Goal: Transaction & Acquisition: Purchase product/service

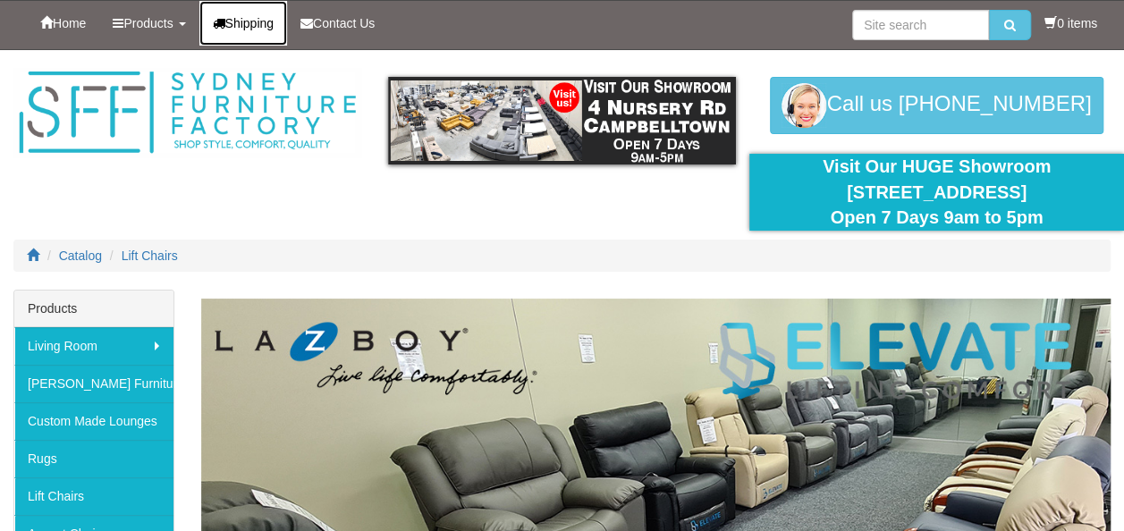
click at [264, 23] on span "Shipping" at bounding box center [249, 23] width 49 height 14
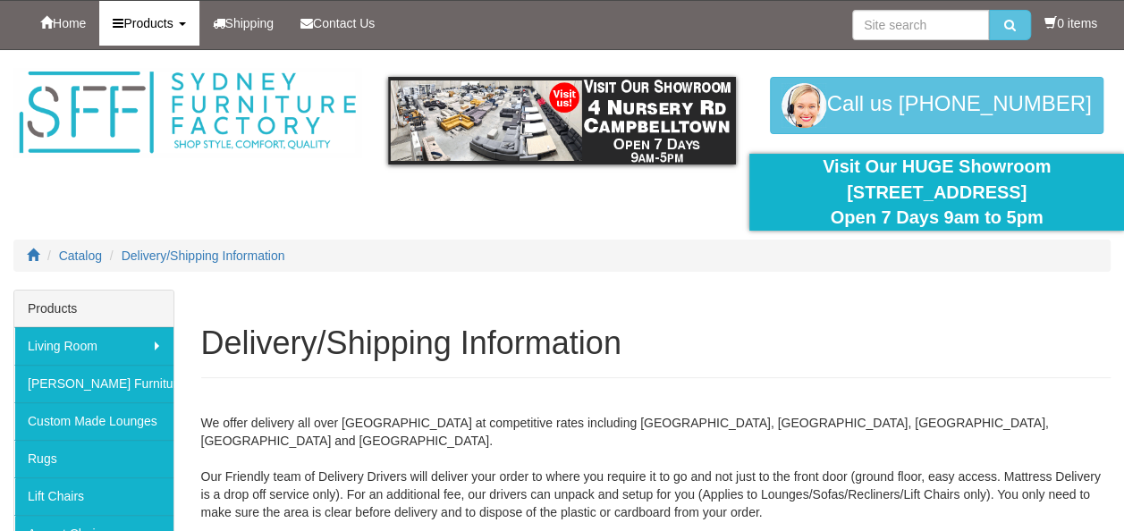
click at [187, 33] on link "Products" at bounding box center [148, 23] width 99 height 45
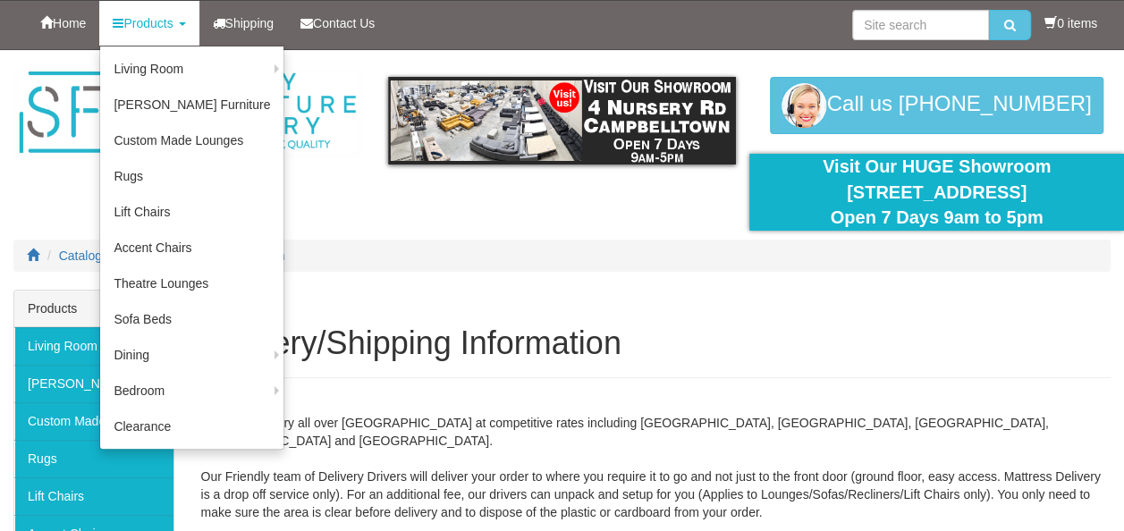
click at [442, 247] on ol "Catalog Delivery/Shipping Information" at bounding box center [561, 256] width 1097 height 32
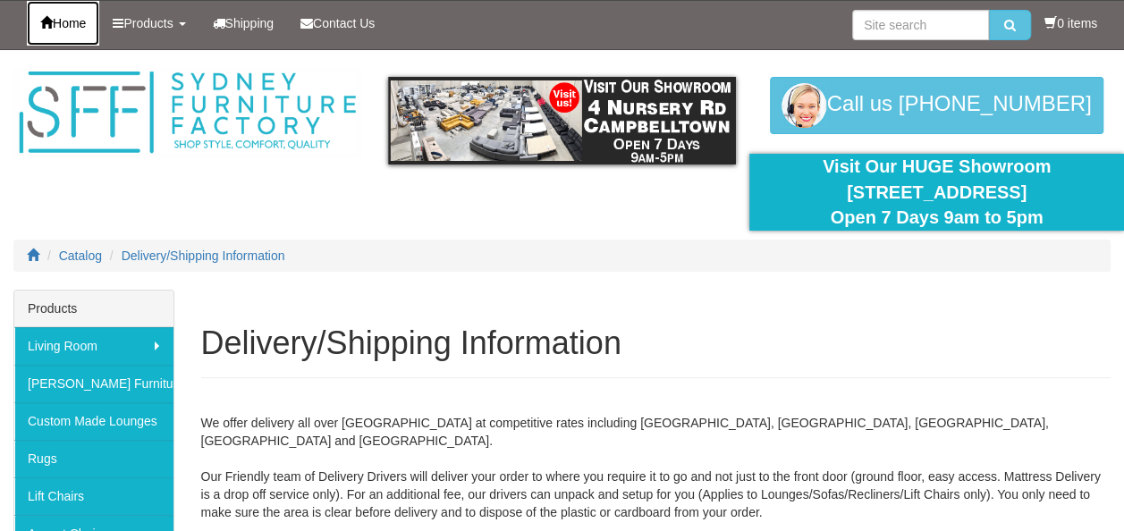
click at [74, 35] on link "Home" at bounding box center [63, 23] width 72 height 45
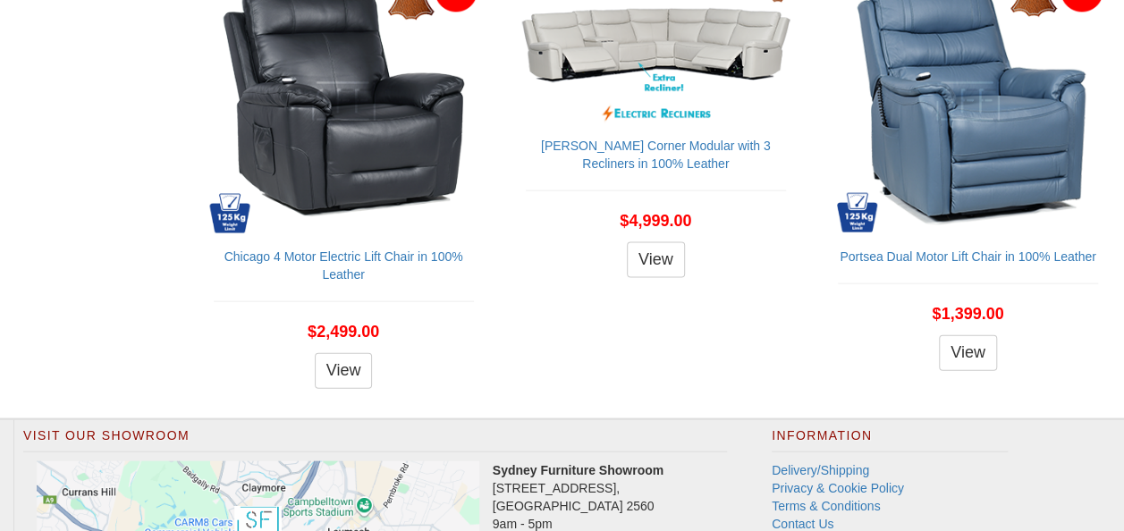
scroll to position [1789, 0]
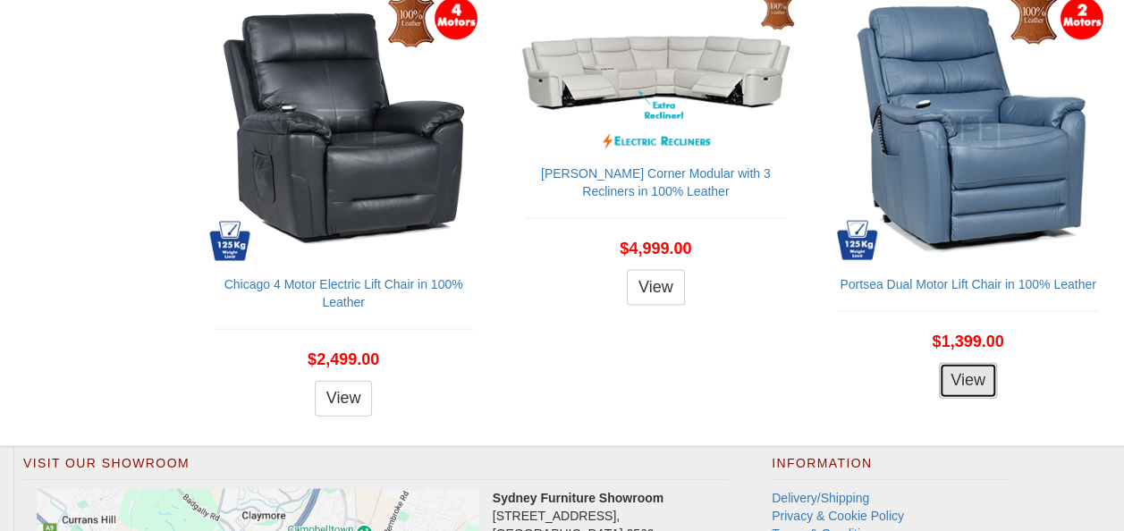
click at [973, 381] on link "View" at bounding box center [968, 381] width 58 height 36
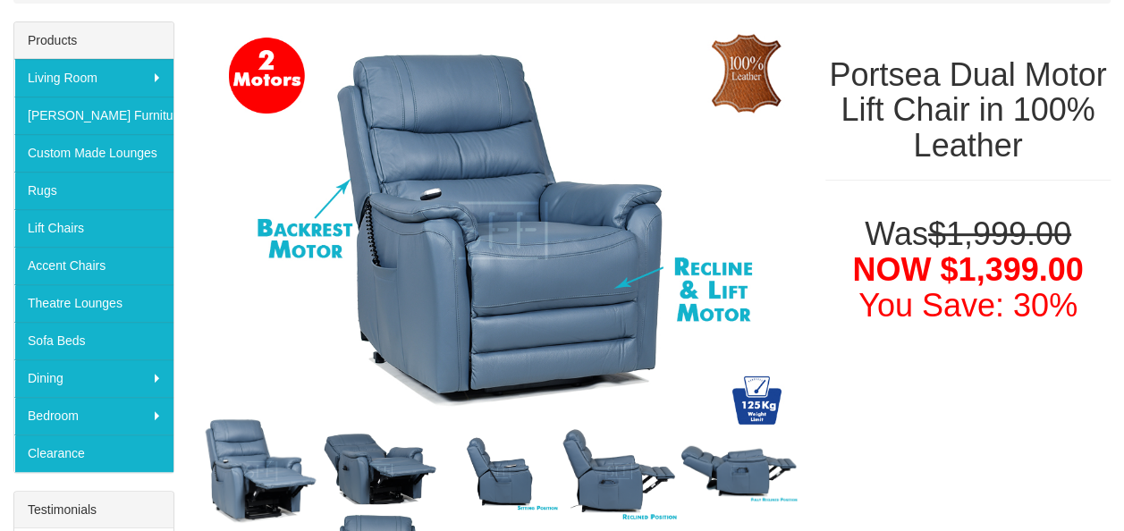
scroll to position [179, 0]
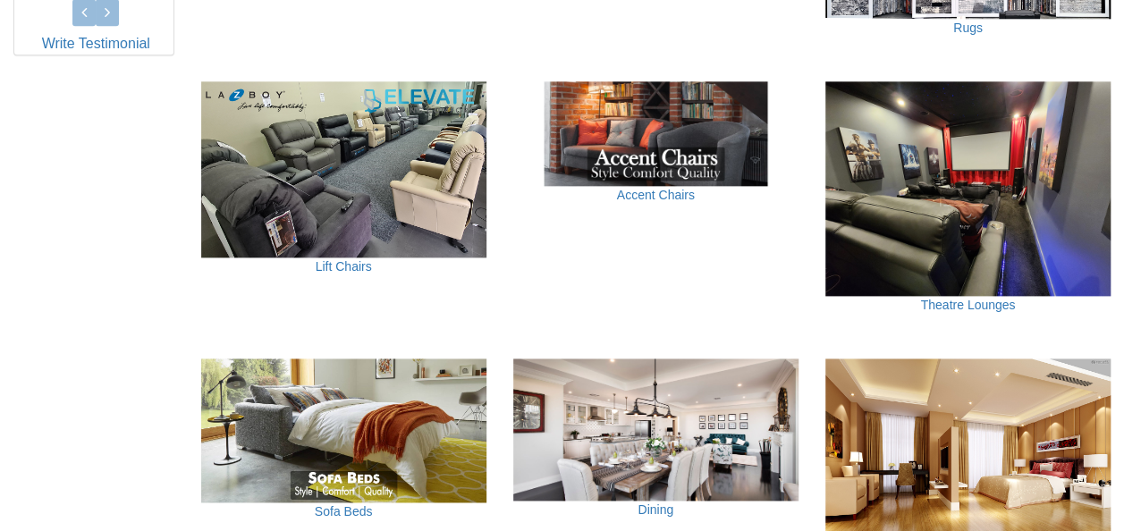
scroll to position [984, 0]
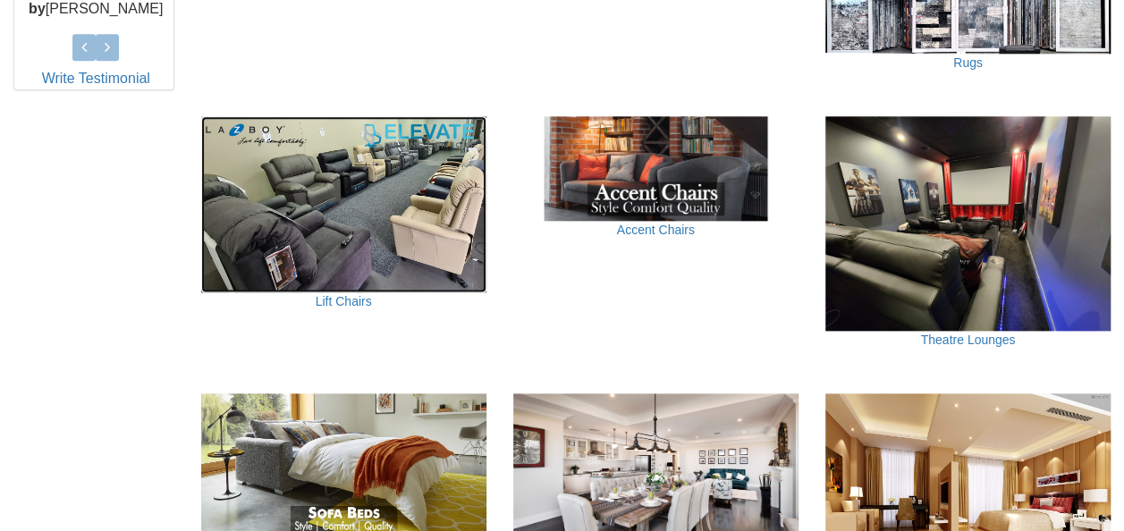
click at [345, 256] on img at bounding box center [343, 204] width 285 height 176
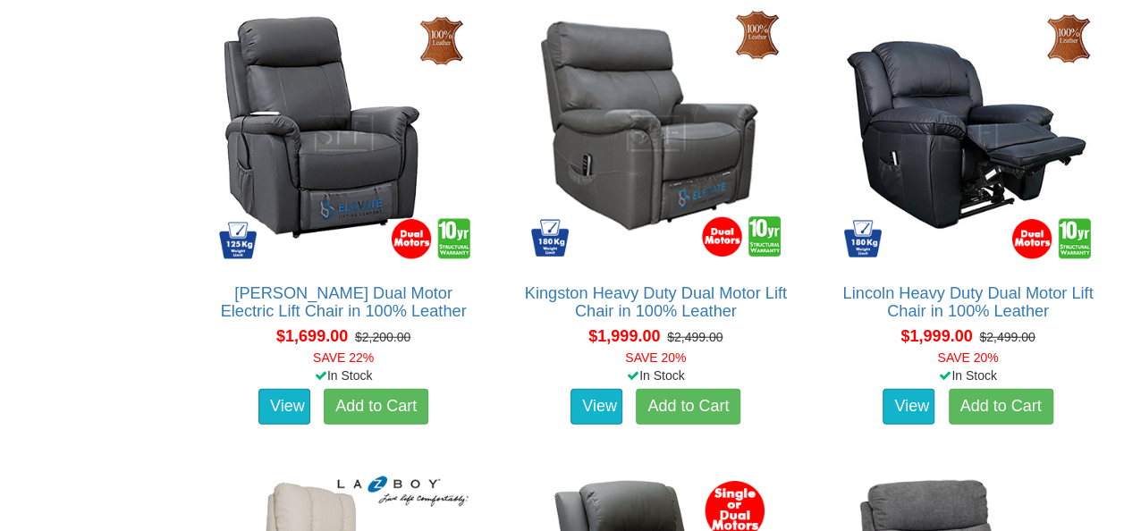
scroll to position [2147, 0]
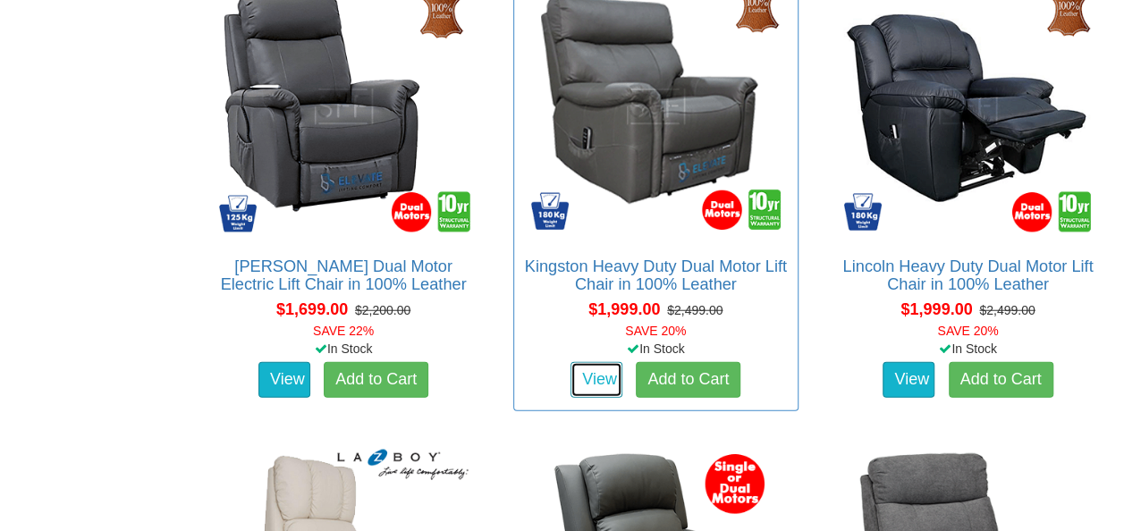
click at [594, 387] on link "View" at bounding box center [597, 380] width 52 height 36
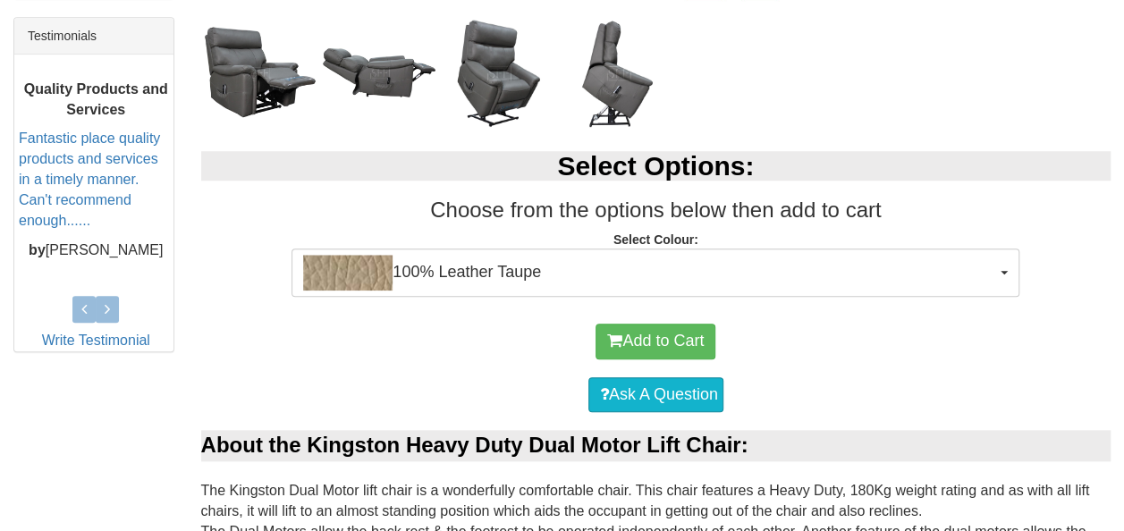
scroll to position [716, 0]
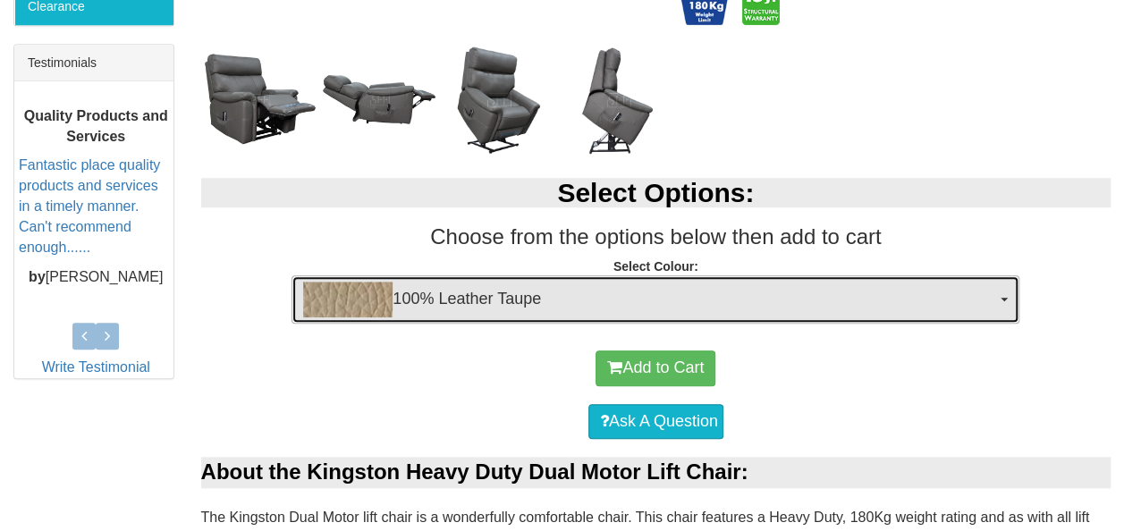
click at [1005, 301] on button "100% Leather Taupe" at bounding box center [656, 299] width 728 height 48
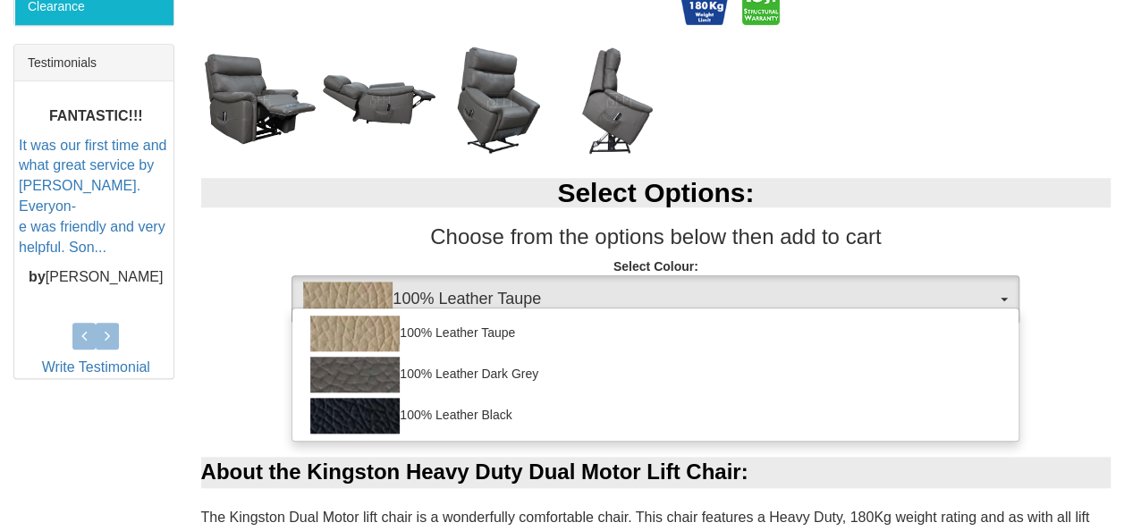
click at [1082, 317] on div "Select Options: Choose from the options below then add to cart Select Colour: 1…" at bounding box center [656, 246] width 937 height 173
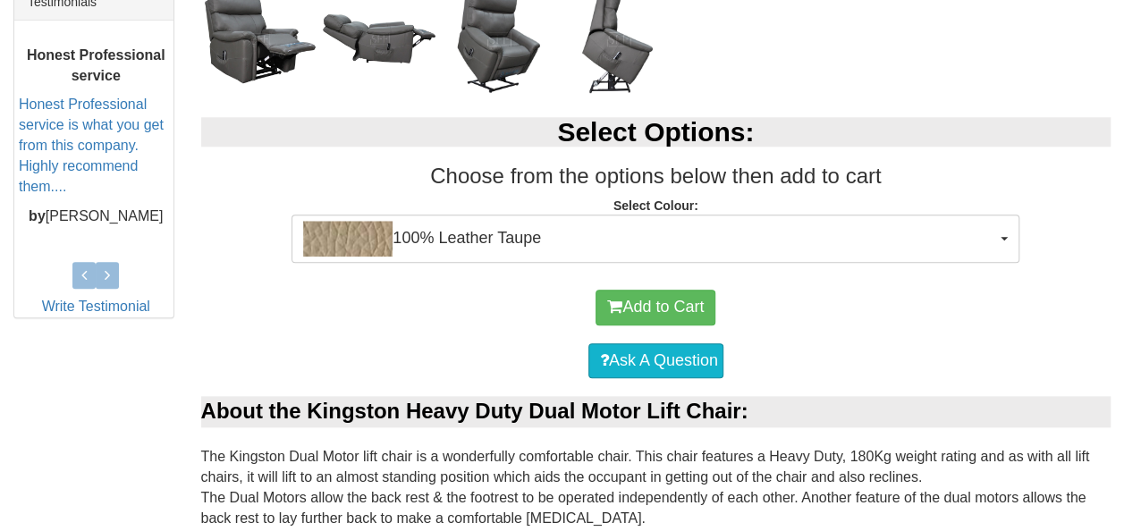
scroll to position [805, 0]
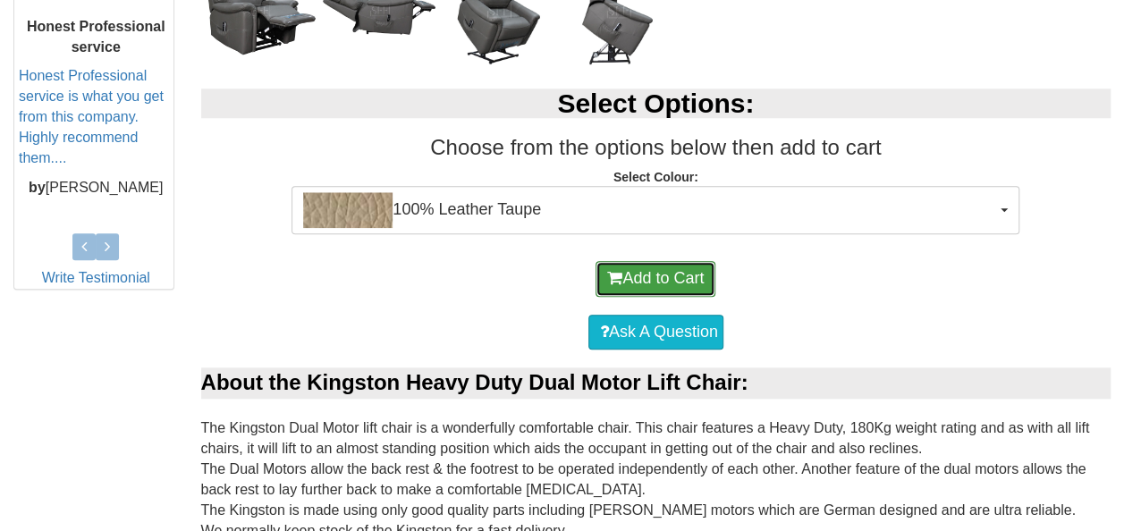
click at [652, 282] on button "Add to Cart" at bounding box center [656, 279] width 120 height 36
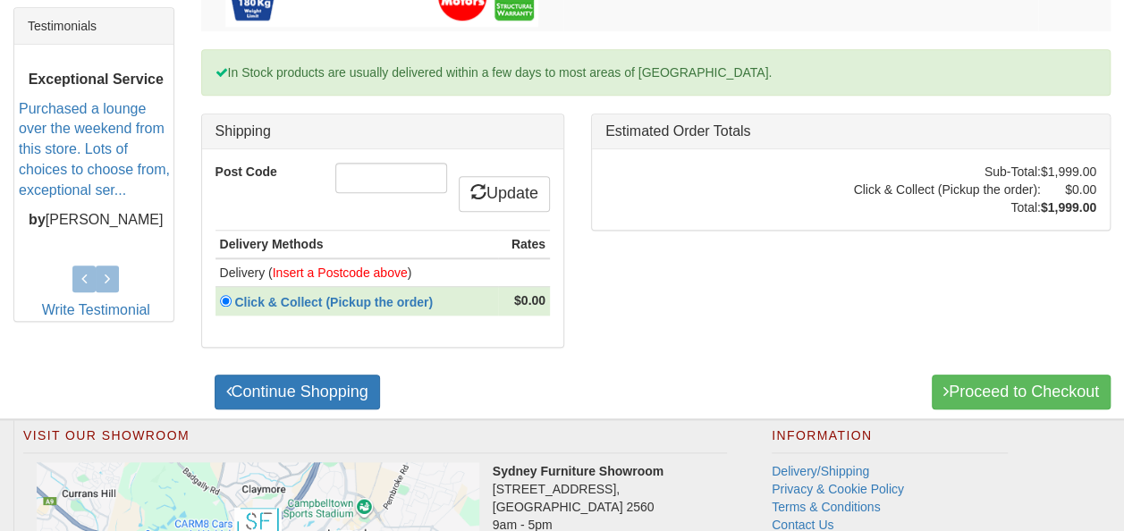
scroll to position [805, 0]
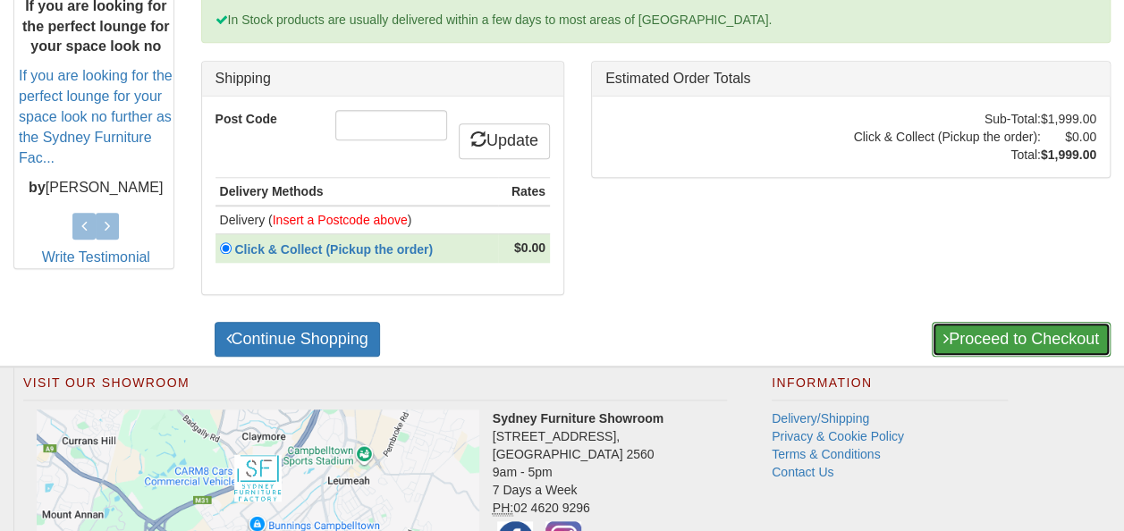
click at [1026, 331] on link "Proceed to Checkout" at bounding box center [1021, 340] width 179 height 36
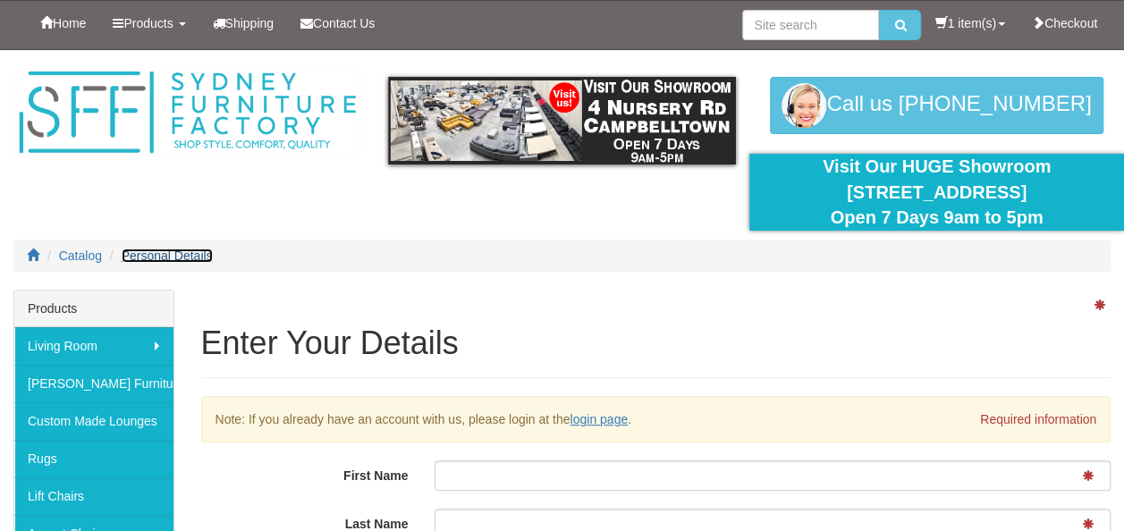
click at [173, 250] on span "Personal Details" at bounding box center [167, 256] width 91 height 14
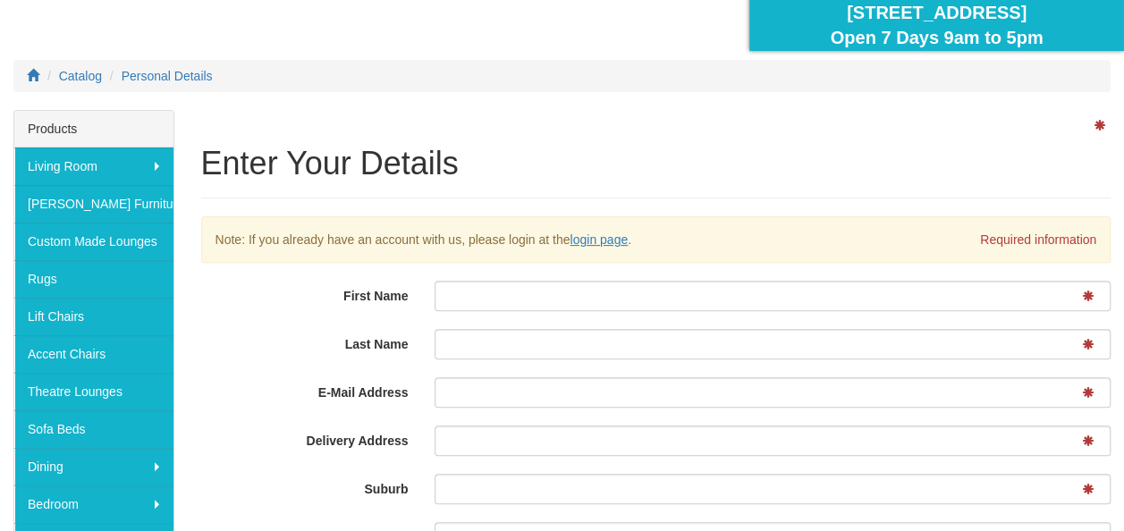
scroll to position [179, 0]
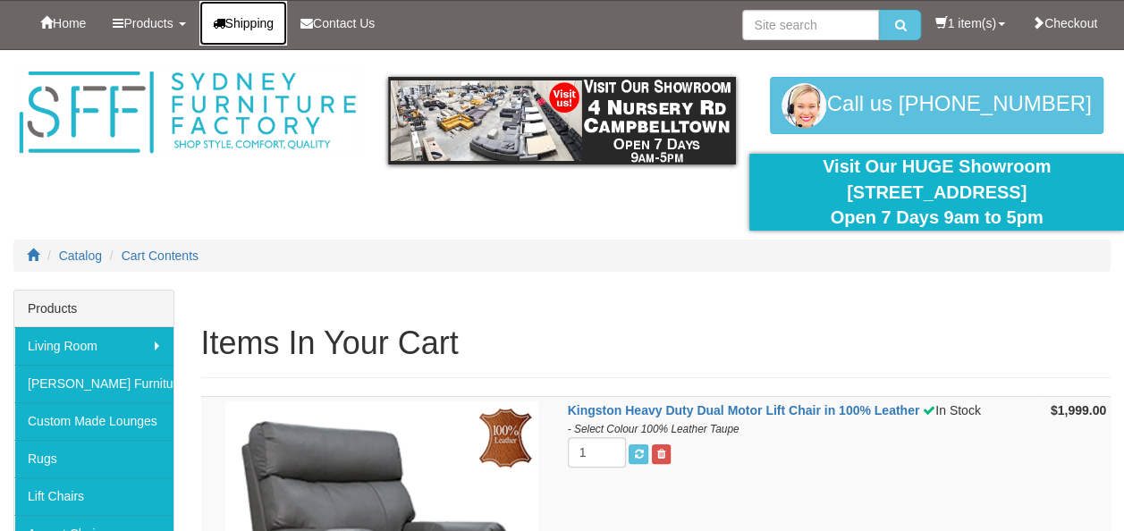
click at [248, 16] on span "Shipping" at bounding box center [249, 23] width 49 height 14
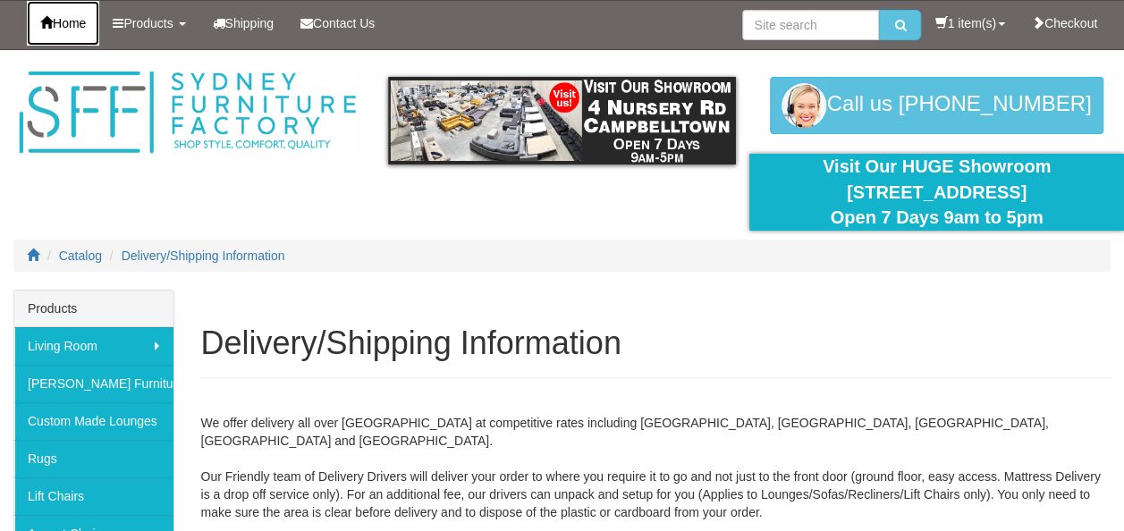
click at [84, 30] on link "Home" at bounding box center [63, 23] width 72 height 45
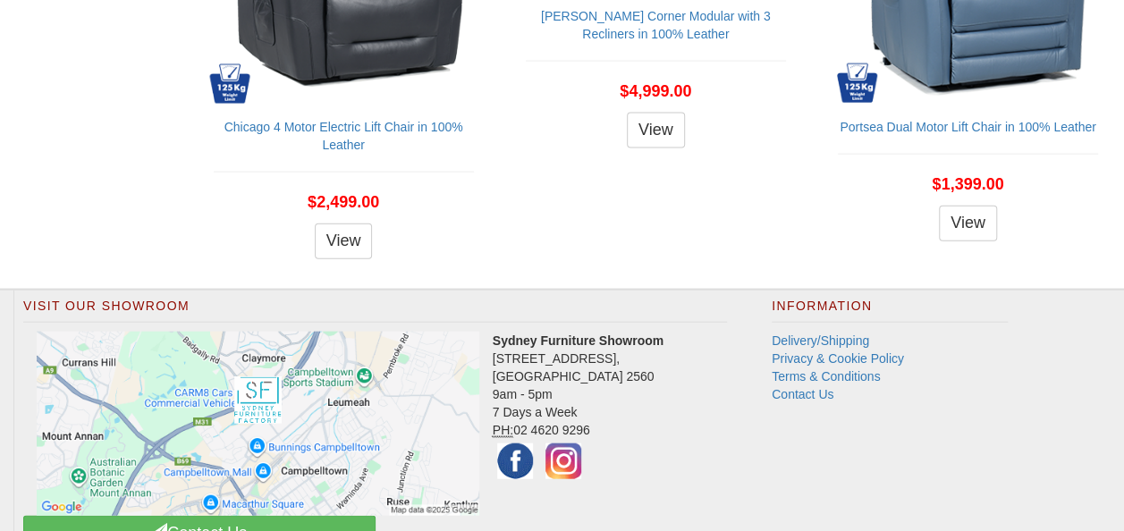
scroll to position [2020, 0]
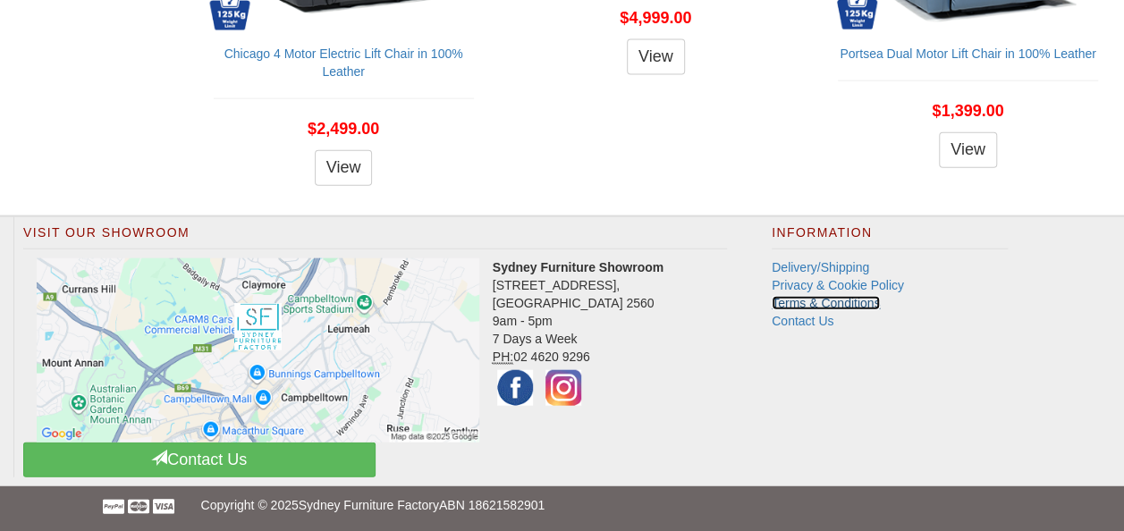
click at [838, 302] on link "Terms & Conditions" at bounding box center [826, 303] width 108 height 14
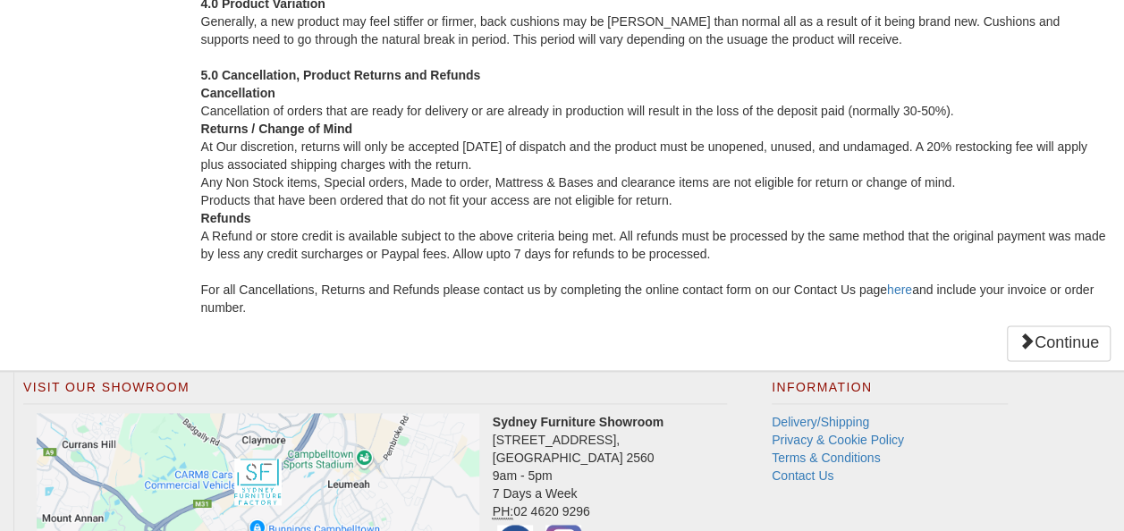
scroll to position [1038, 0]
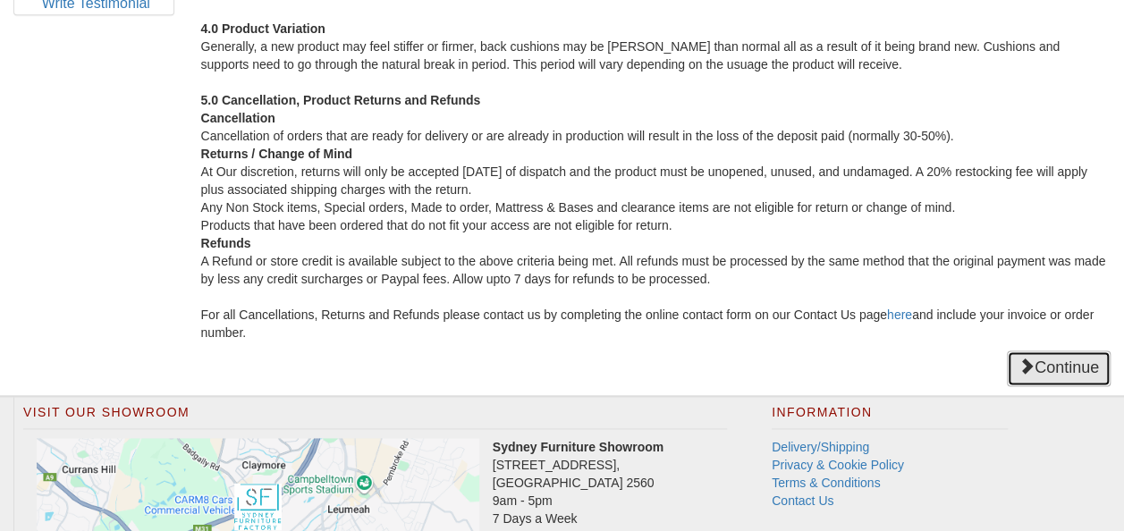
click at [1047, 370] on link "Continue" at bounding box center [1059, 369] width 104 height 36
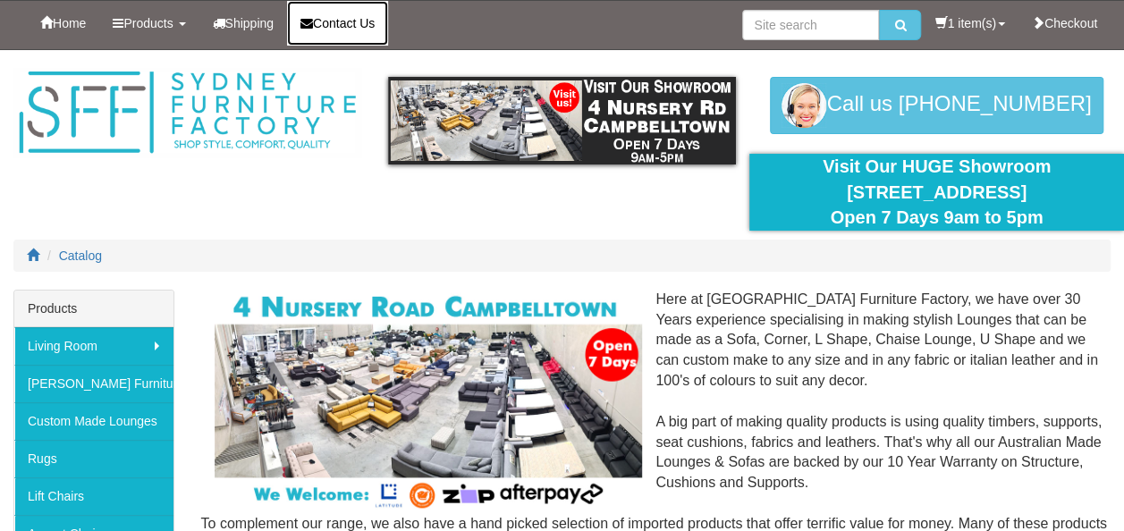
click at [359, 19] on span "Contact Us" at bounding box center [344, 23] width 62 height 14
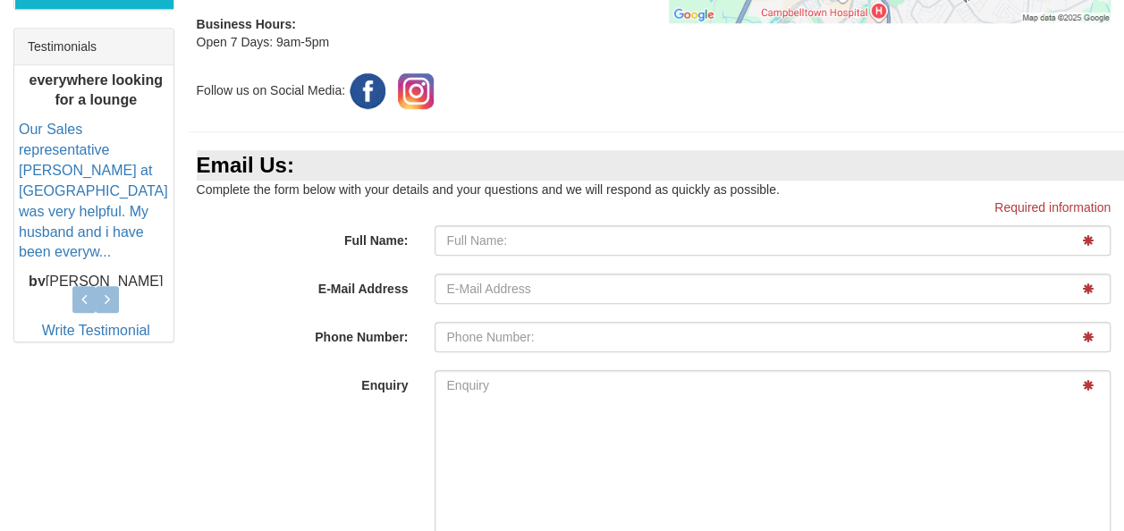
scroll to position [716, 0]
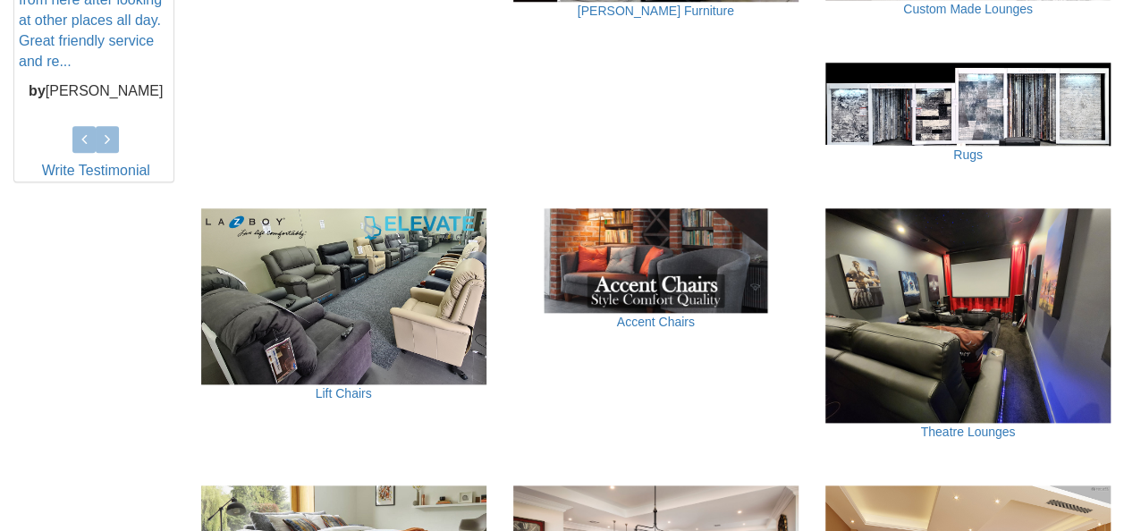
scroll to position [894, 0]
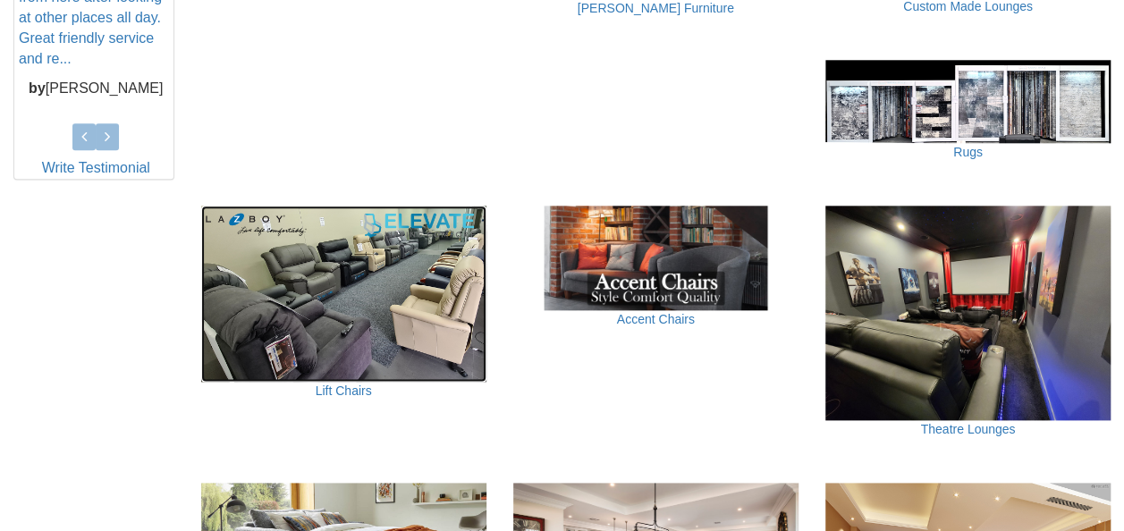
click at [368, 351] on img at bounding box center [343, 294] width 285 height 176
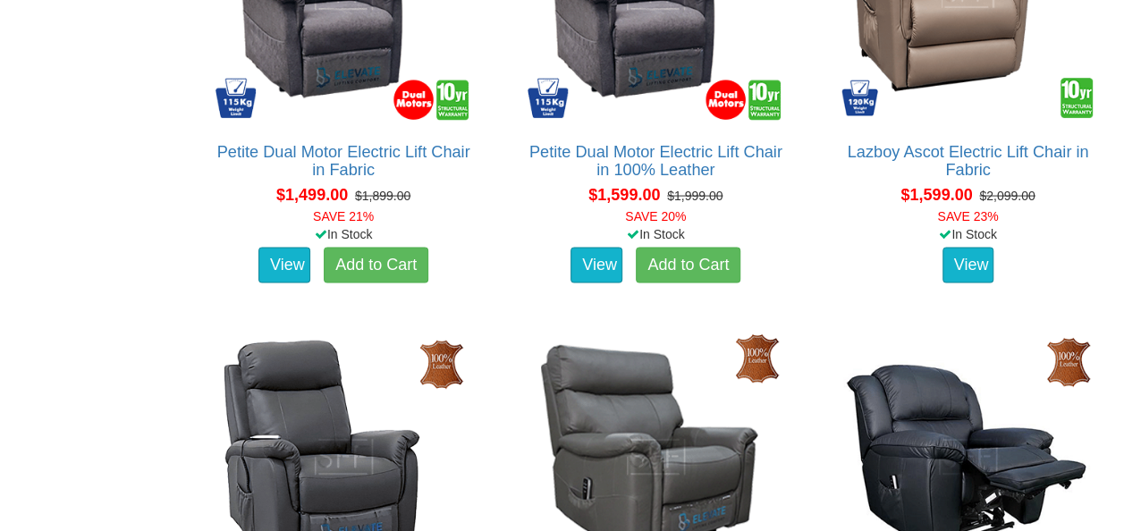
scroll to position [2057, 0]
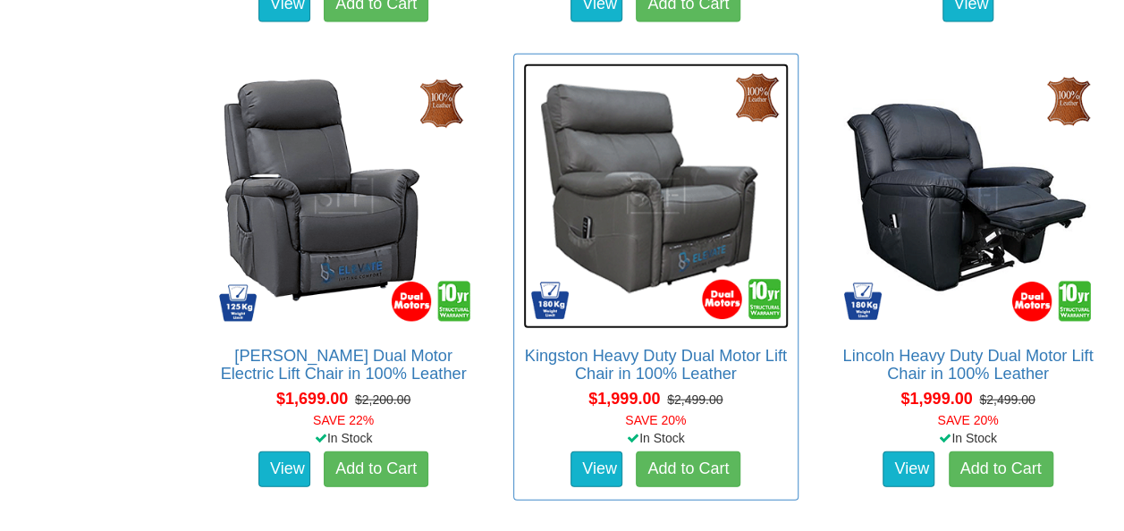
click at [642, 256] on img at bounding box center [656, 197] width 266 height 266
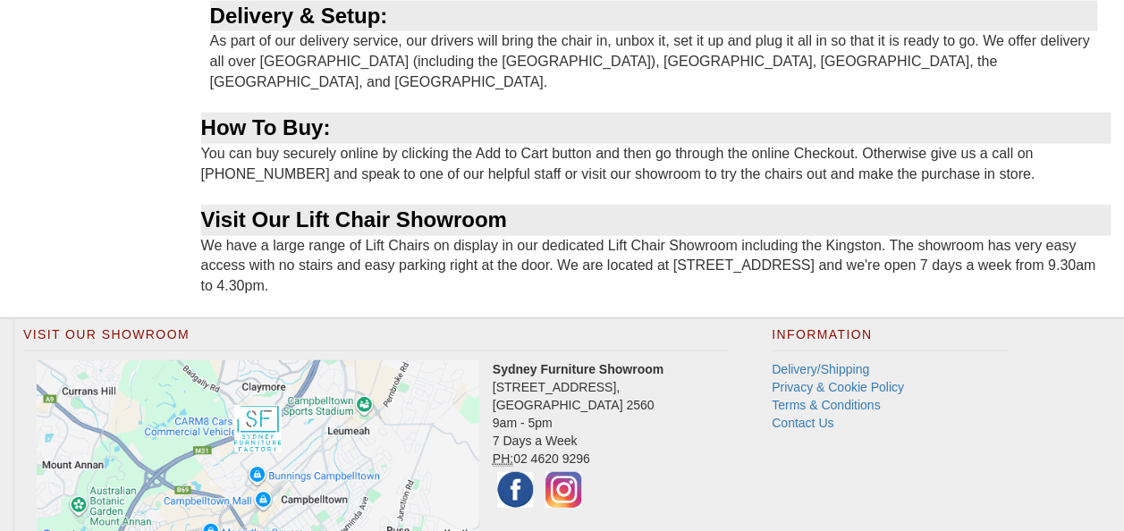
scroll to position [2317, 0]
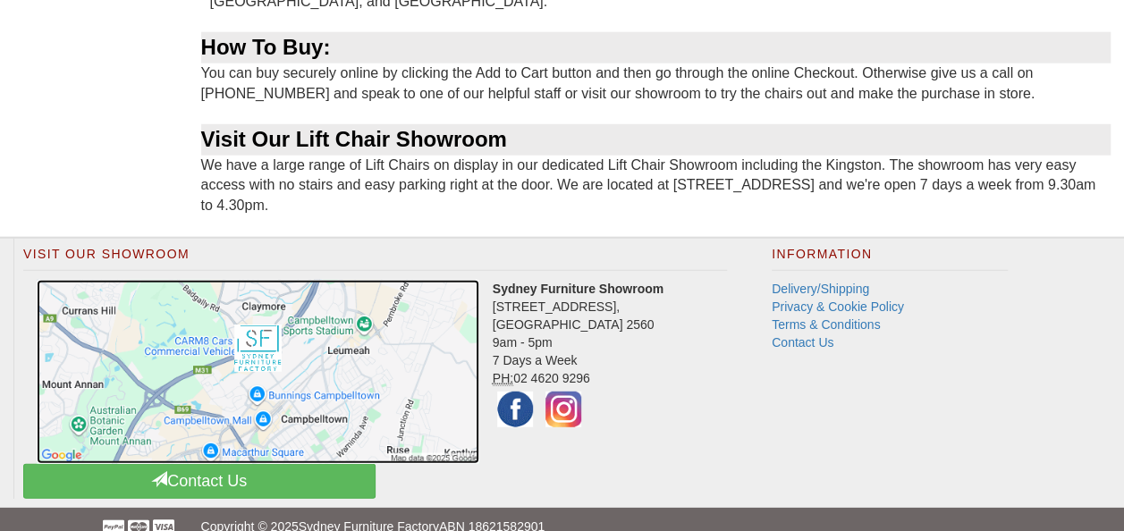
click at [249, 324] on img at bounding box center [258, 372] width 443 height 184
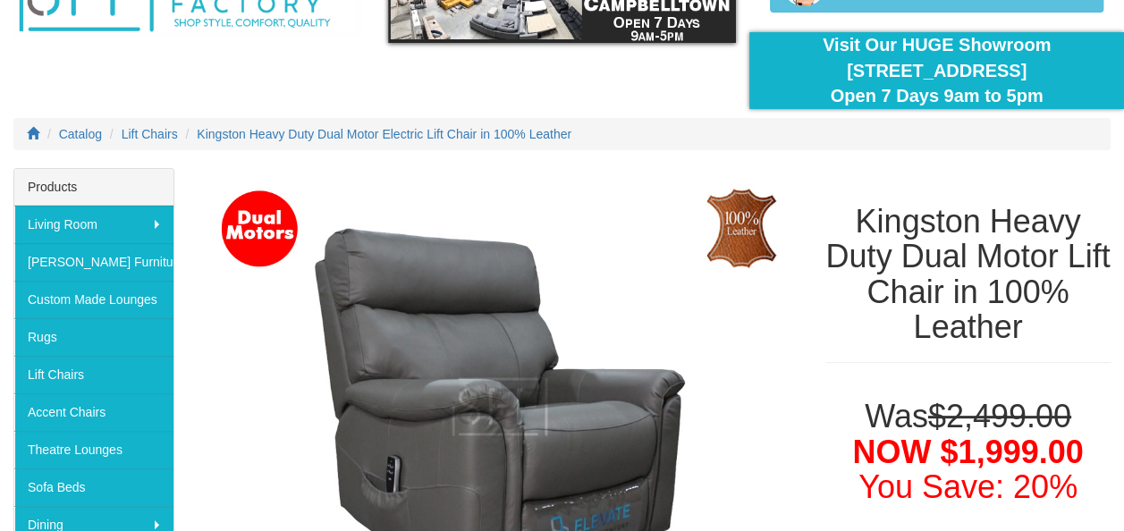
scroll to position [0, 0]
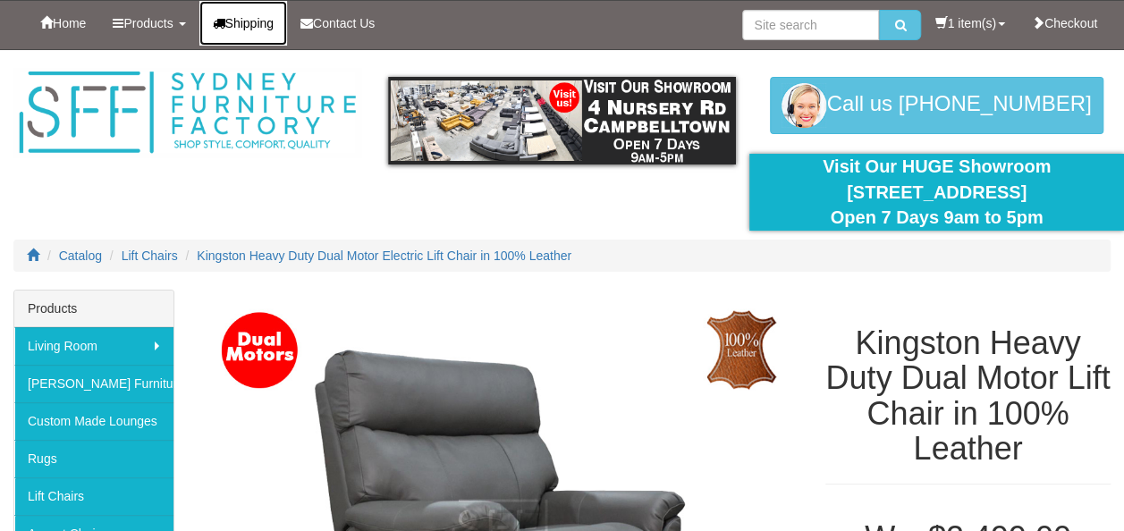
click at [274, 29] on span "Shipping" at bounding box center [249, 23] width 49 height 14
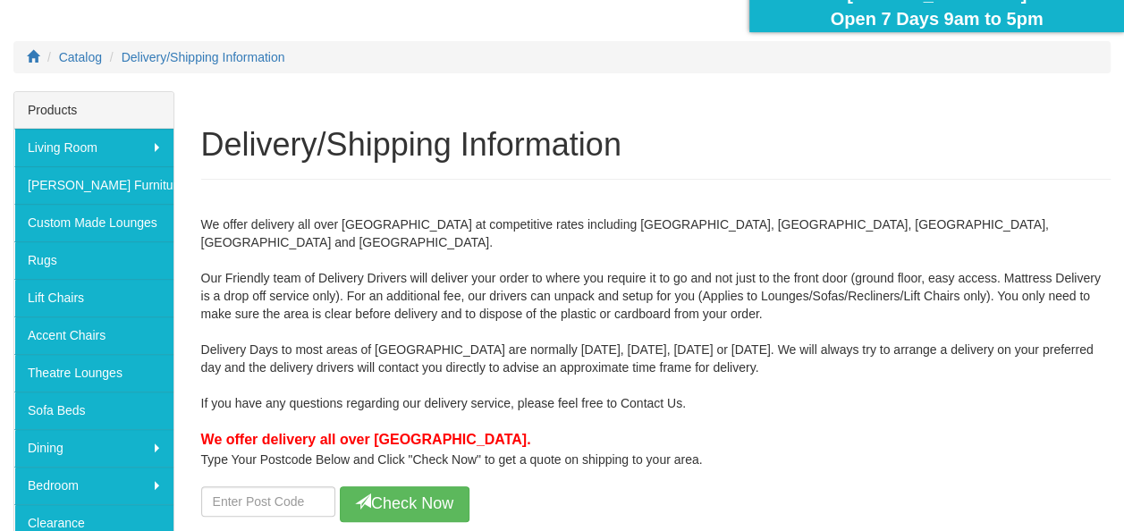
scroll to position [268, 0]
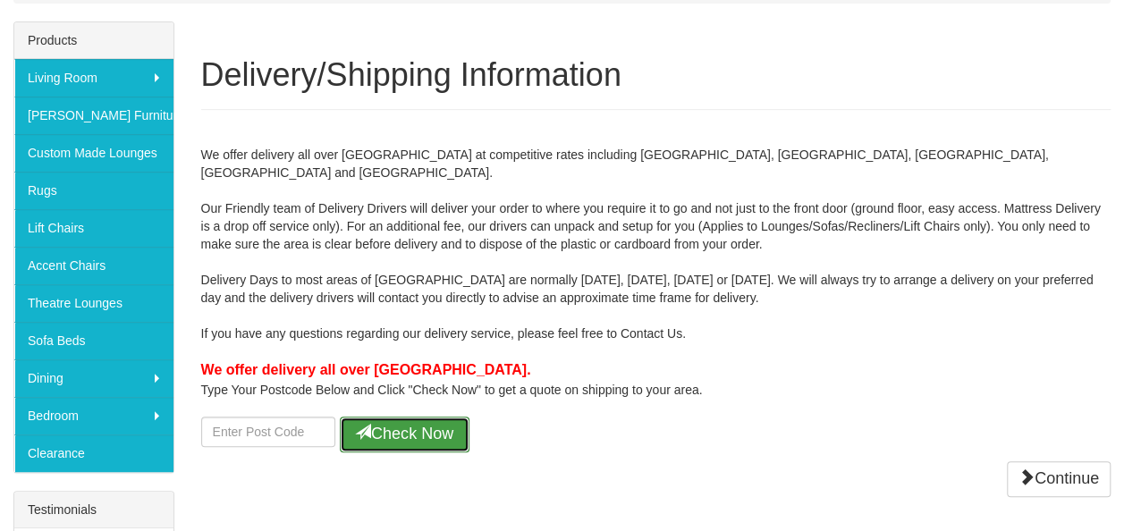
click at [415, 417] on button "Check Now" at bounding box center [405, 435] width 130 height 36
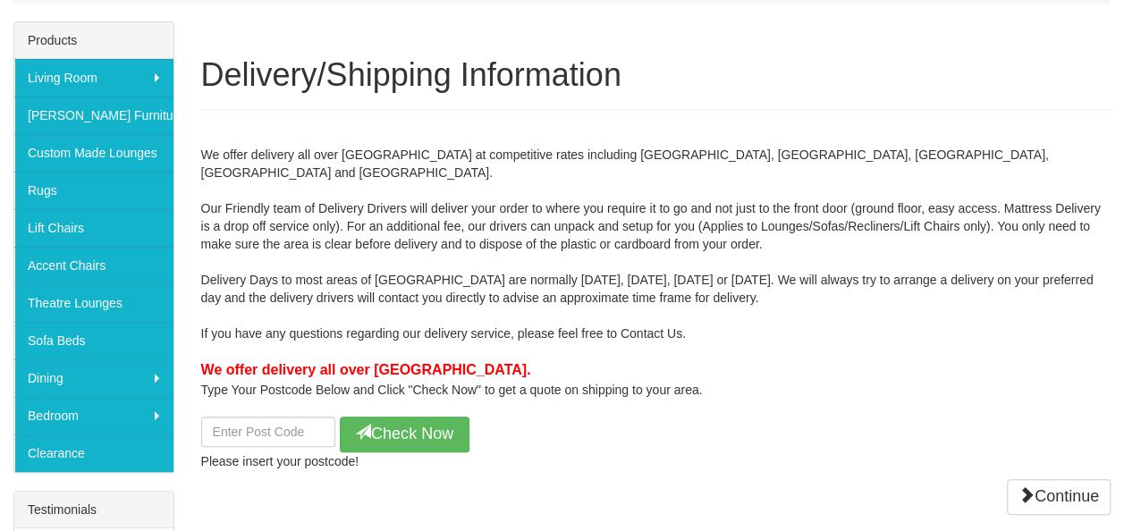
click at [748, 416] on div "We offer delivery all over Sydney at competitive rates including Wollongong, Bl…" at bounding box center [656, 299] width 911 height 343
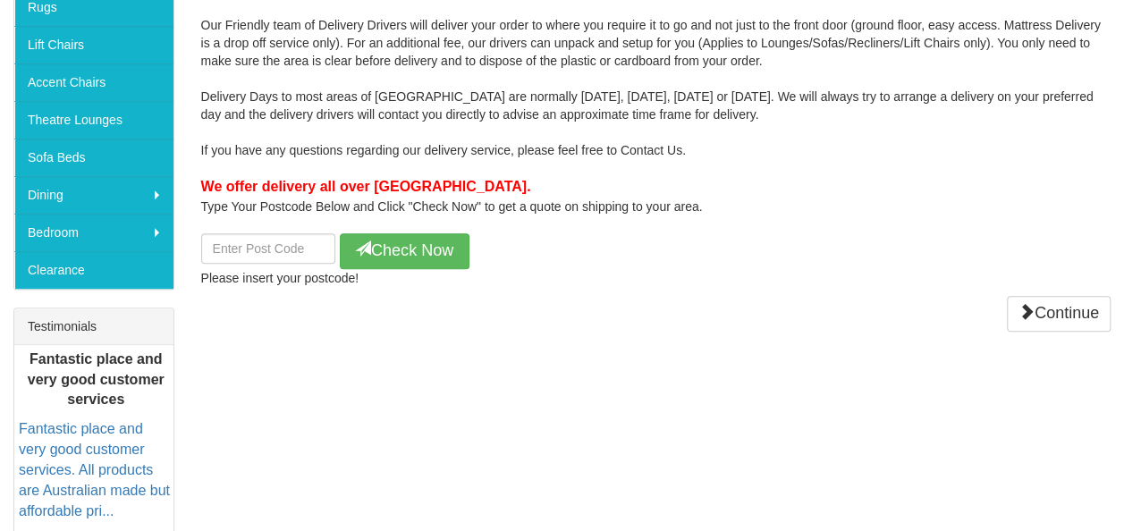
scroll to position [447, 0]
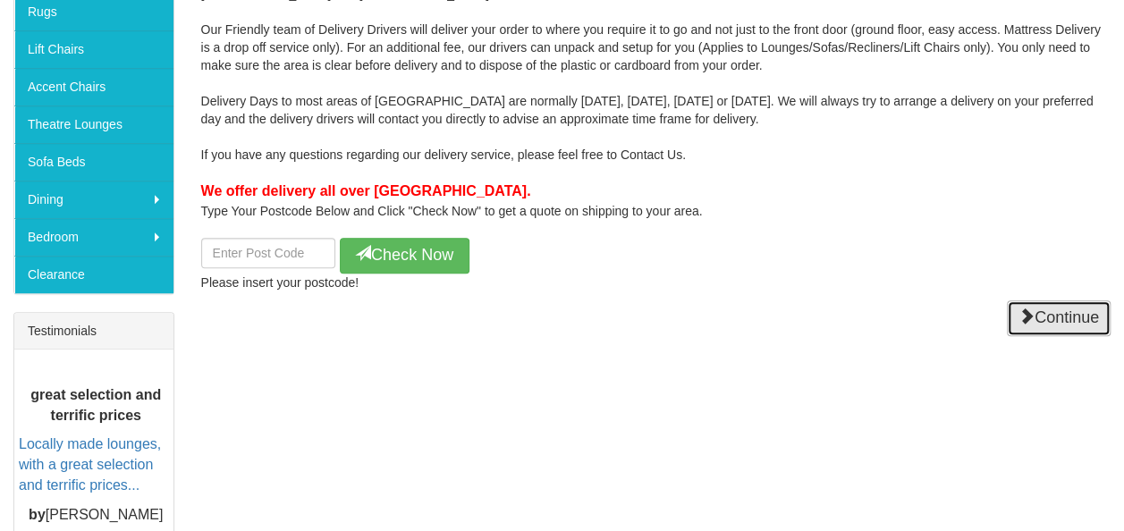
click at [1060, 301] on link "Continue" at bounding box center [1059, 319] width 104 height 36
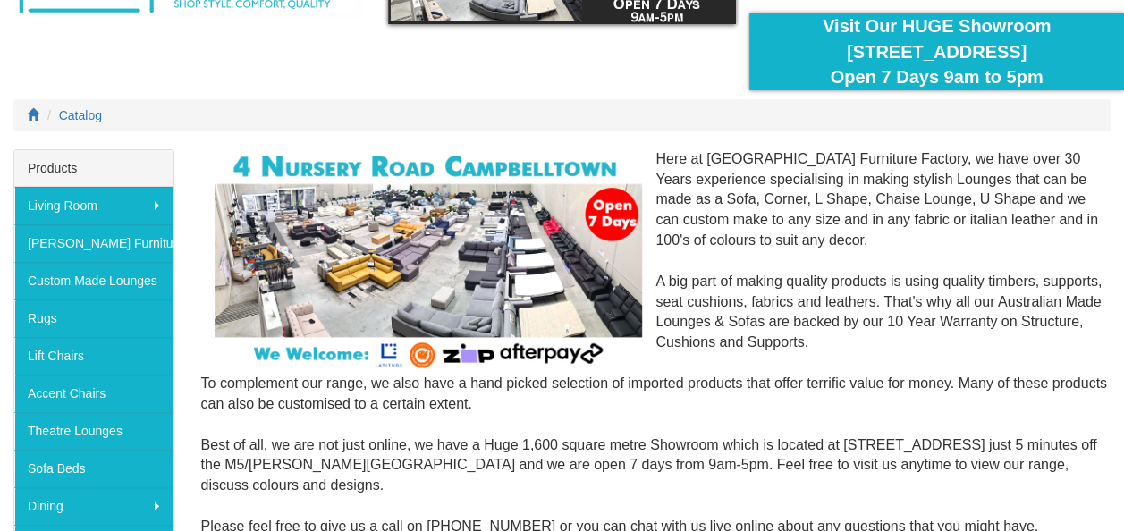
scroll to position [179, 0]
